Goal: Find specific page/section: Find specific page/section

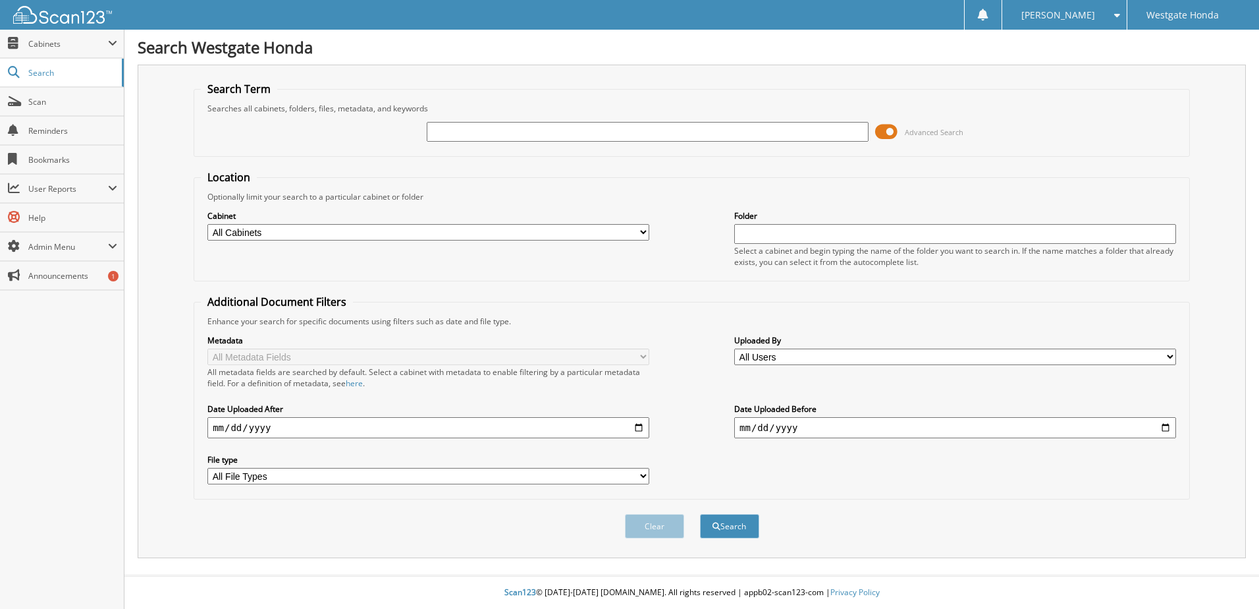
click at [447, 130] on input "text" at bounding box center [648, 132] width 442 height 20
type input "64628"
click at [700, 514] on button "Search" at bounding box center [729, 526] width 59 height 24
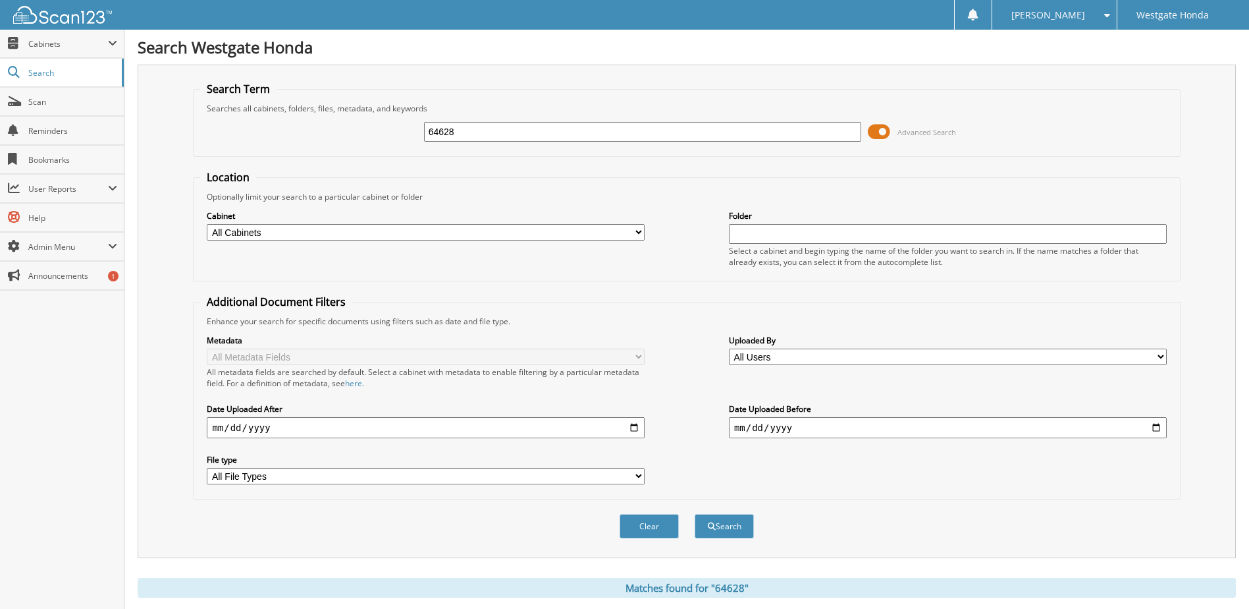
click at [888, 133] on span at bounding box center [879, 132] width 22 height 20
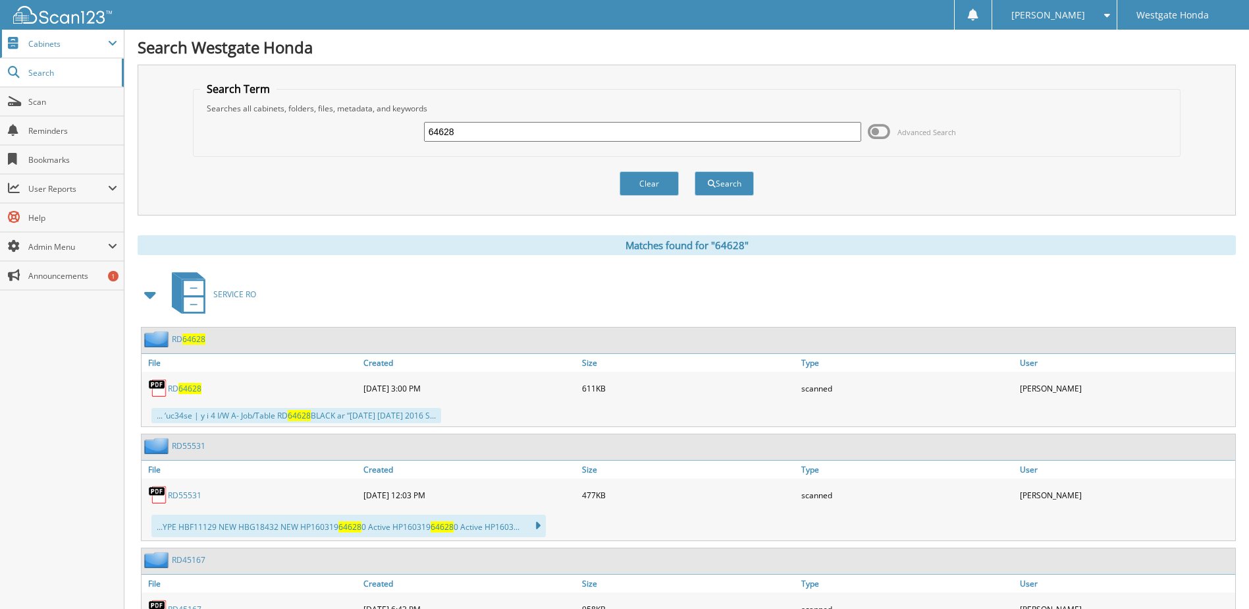
click at [45, 43] on span "Cabinets" at bounding box center [68, 43] width 80 height 11
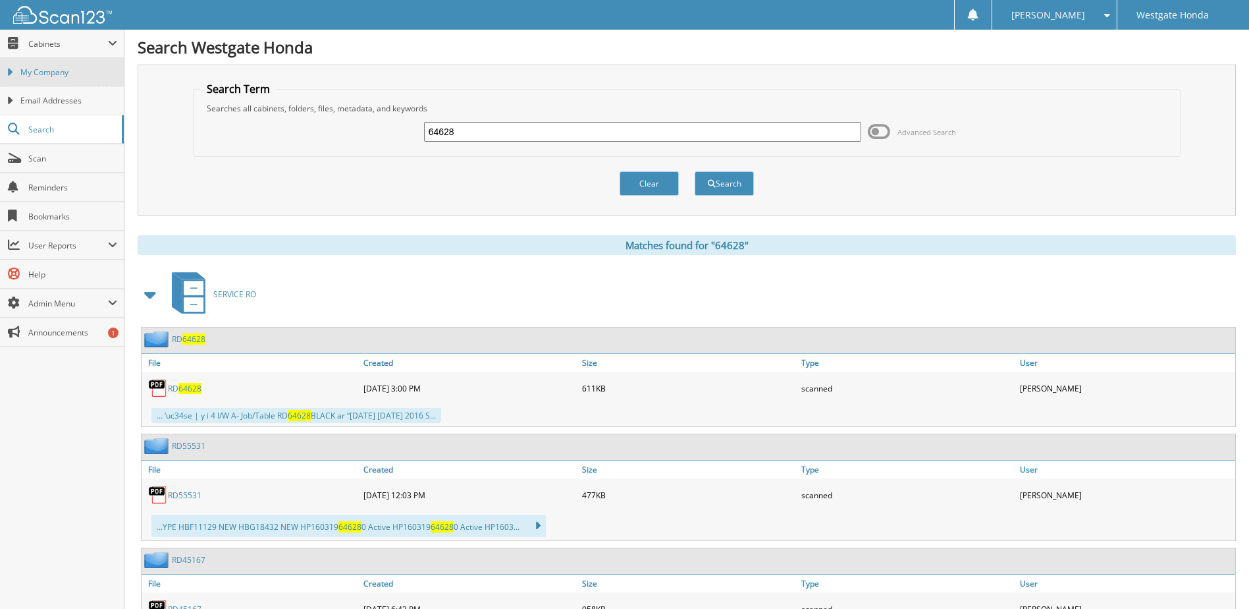
click at [45, 74] on span "My Company" at bounding box center [68, 73] width 97 height 12
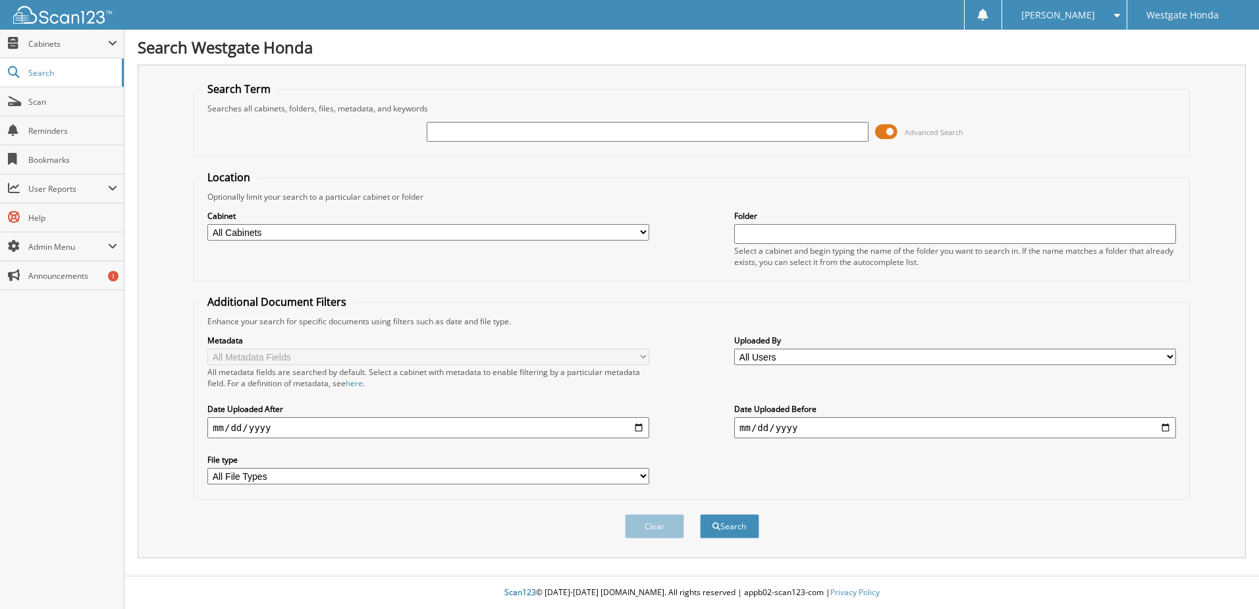
click at [447, 133] on input "text" at bounding box center [648, 132] width 442 height 20
type input "64634"
click at [700, 514] on button "Search" at bounding box center [729, 526] width 59 height 24
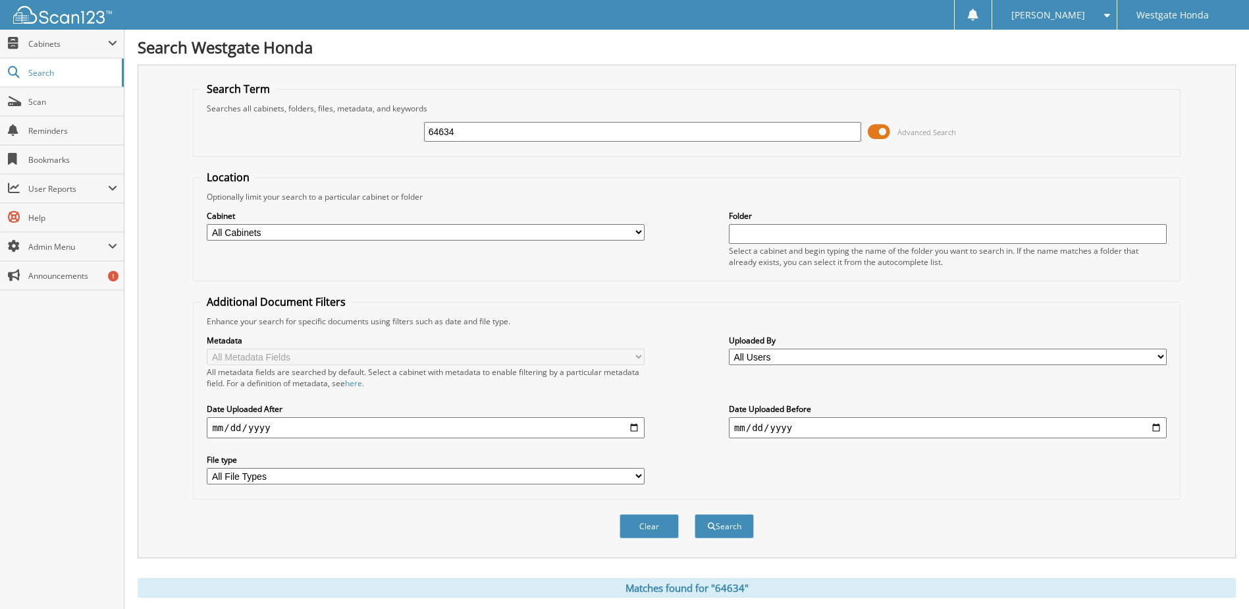
click at [875, 125] on span at bounding box center [879, 132] width 22 height 20
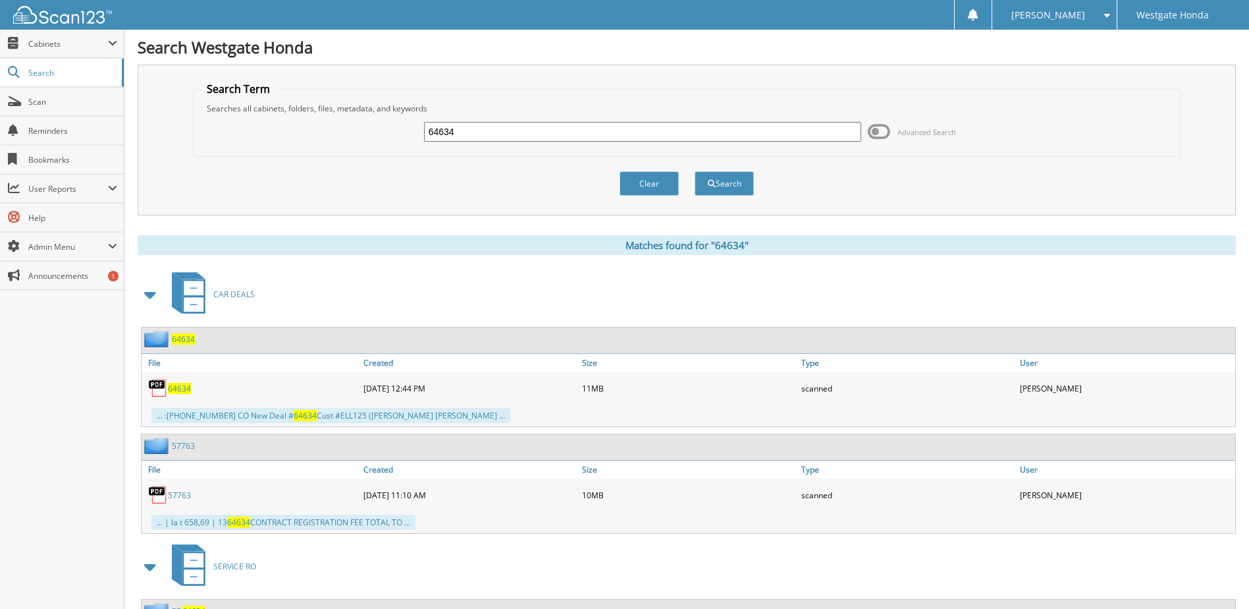
click at [180, 387] on span "64634" at bounding box center [179, 388] width 23 height 11
